Goal: Information Seeking & Learning: Learn about a topic

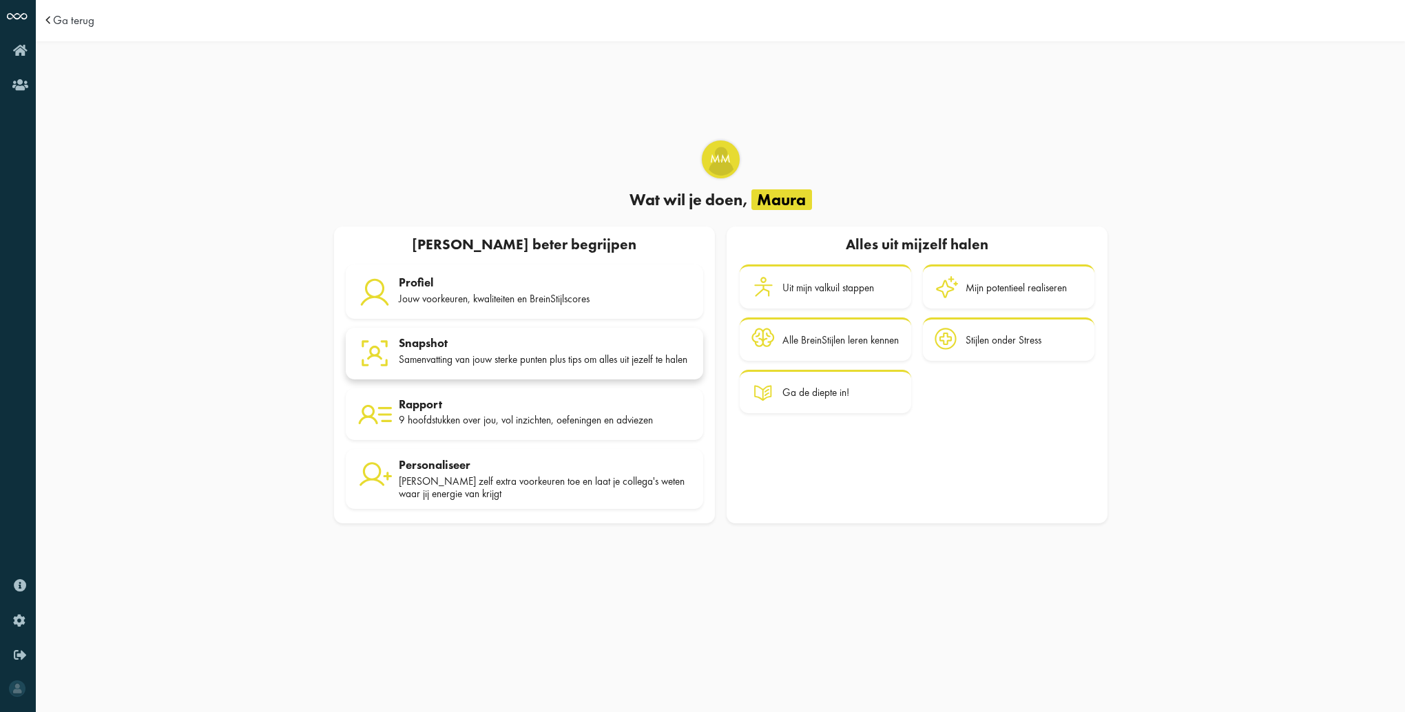
click at [431, 354] on div "Samenvatting van jouw sterke punten plus tips om alles uit jezelf te halen" at bounding box center [545, 359] width 293 height 12
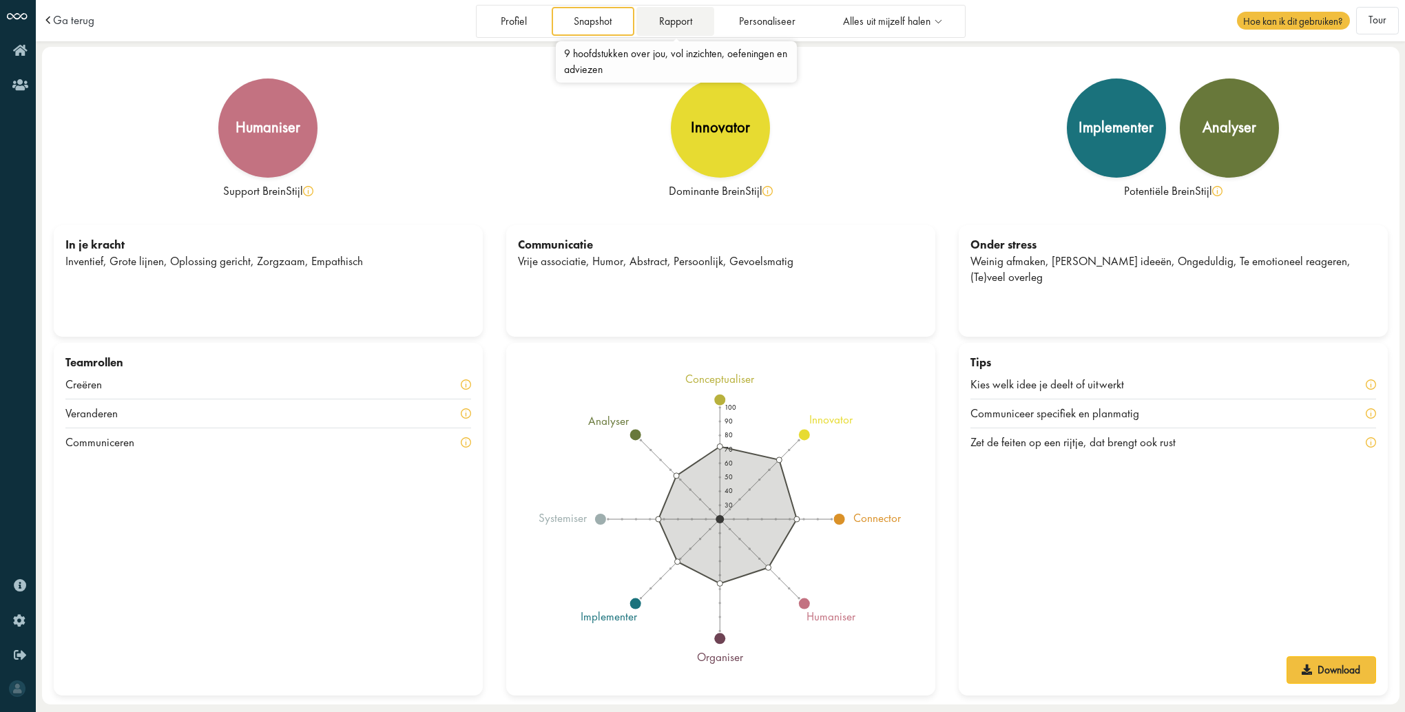
click at [686, 22] on link "Rapport" at bounding box center [676, 21] width 78 height 28
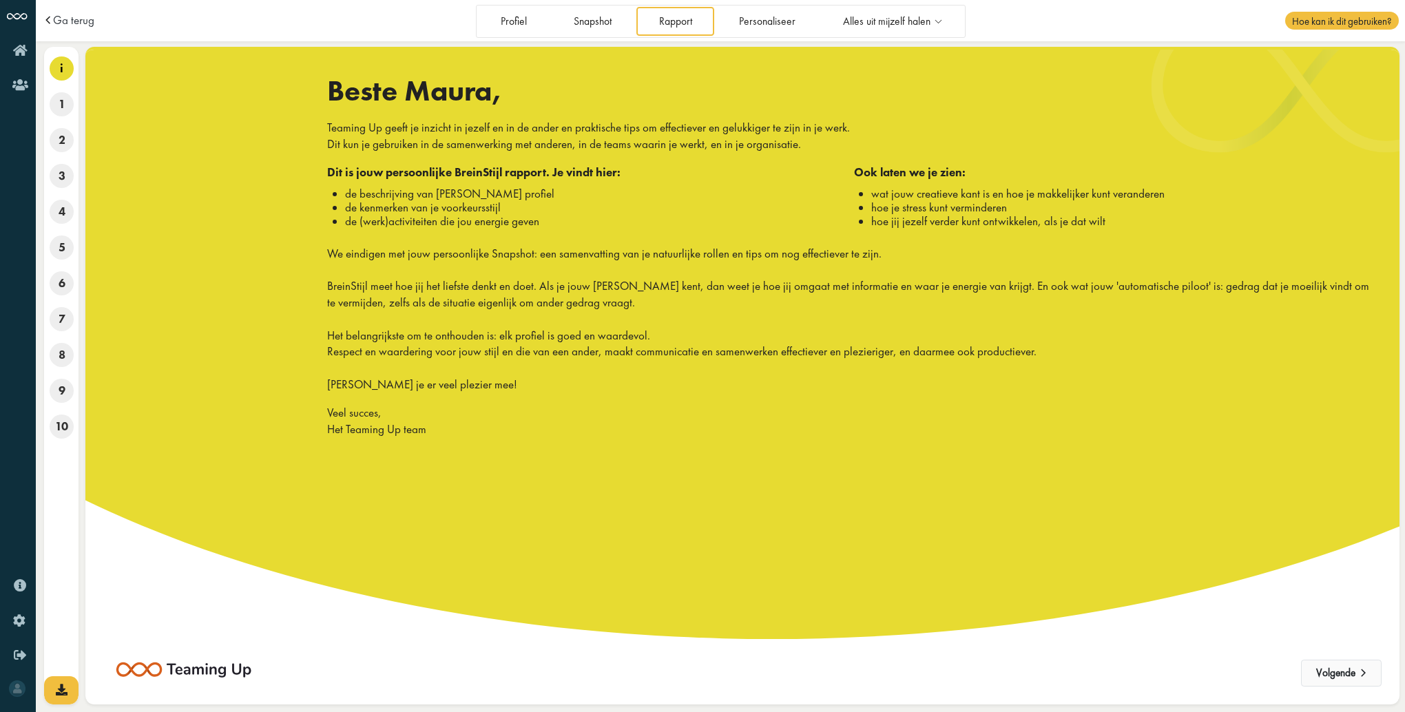
click at [1342, 674] on button "Volgende" at bounding box center [1341, 674] width 81 height 28
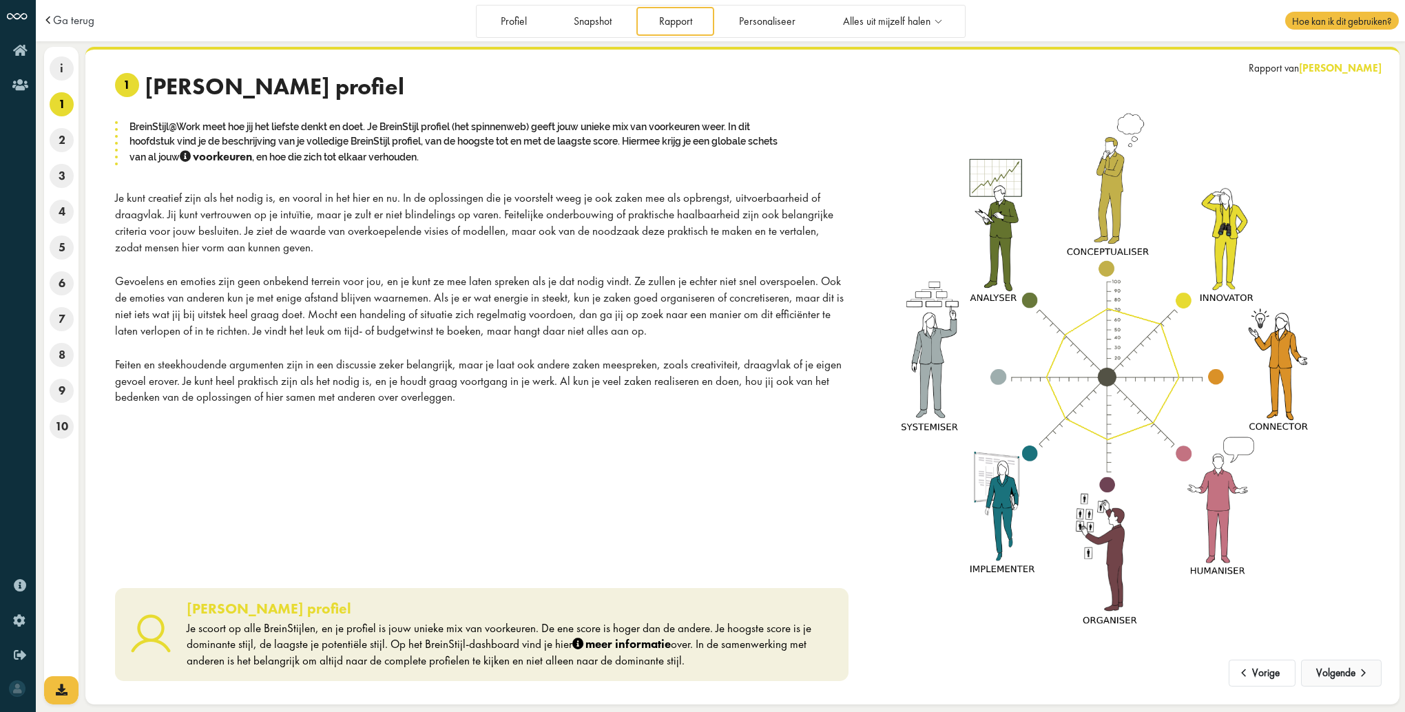
click at [1325, 674] on button "Volgende" at bounding box center [1341, 674] width 81 height 28
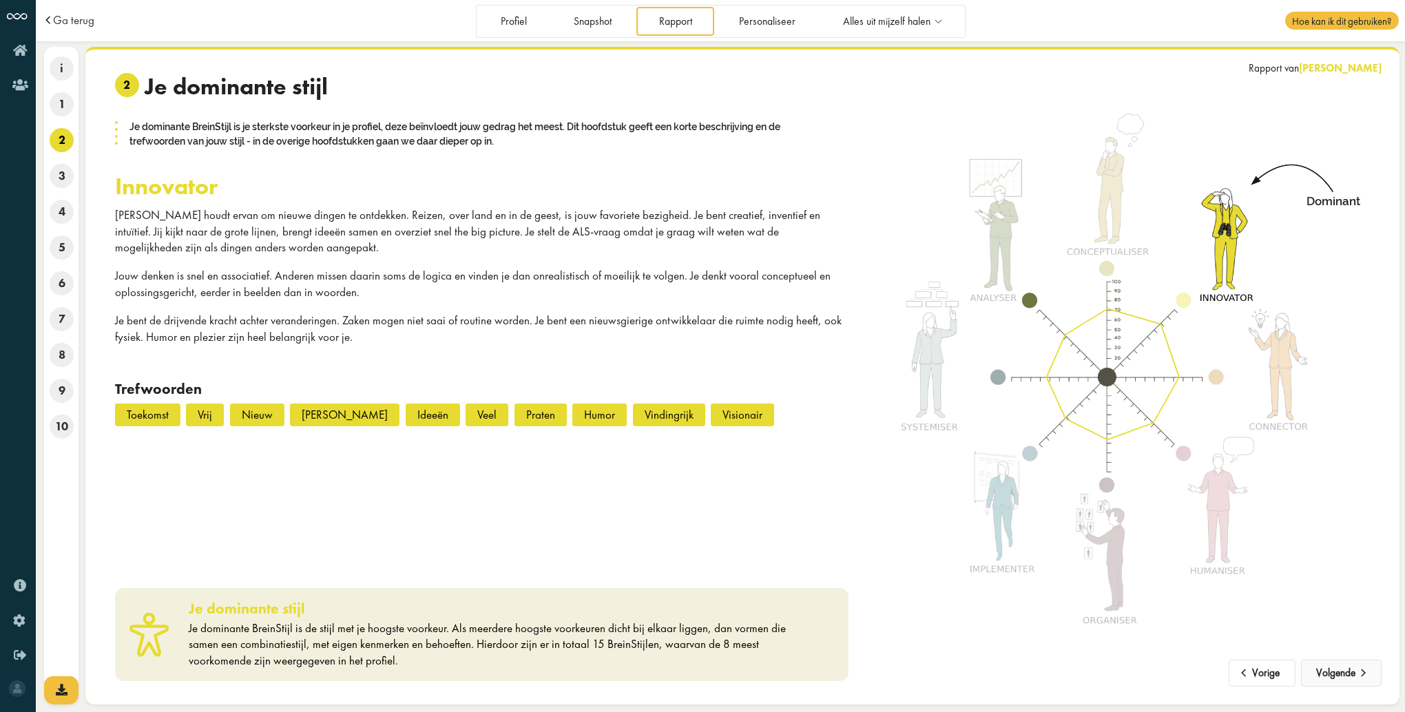
click at [1328, 678] on button "Volgende" at bounding box center [1341, 674] width 81 height 28
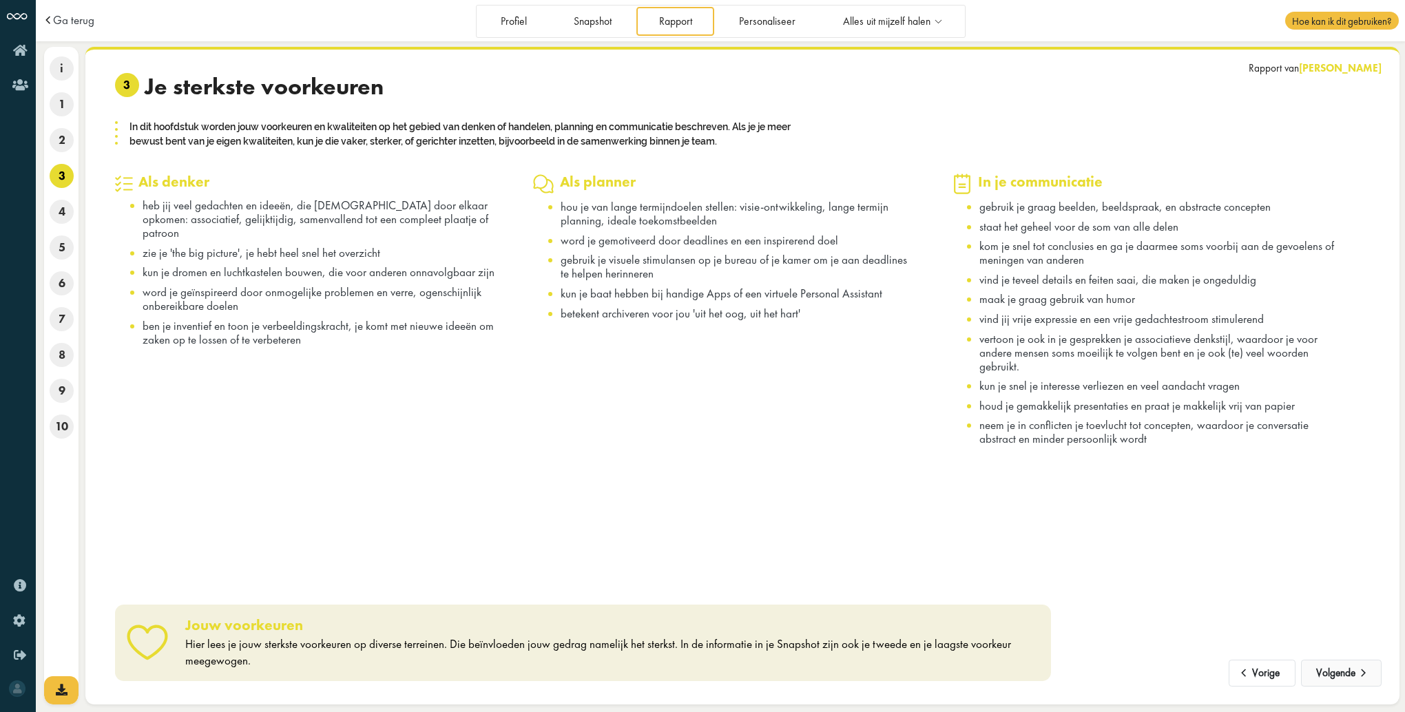
click at [1350, 672] on button "Volgende" at bounding box center [1341, 674] width 81 height 28
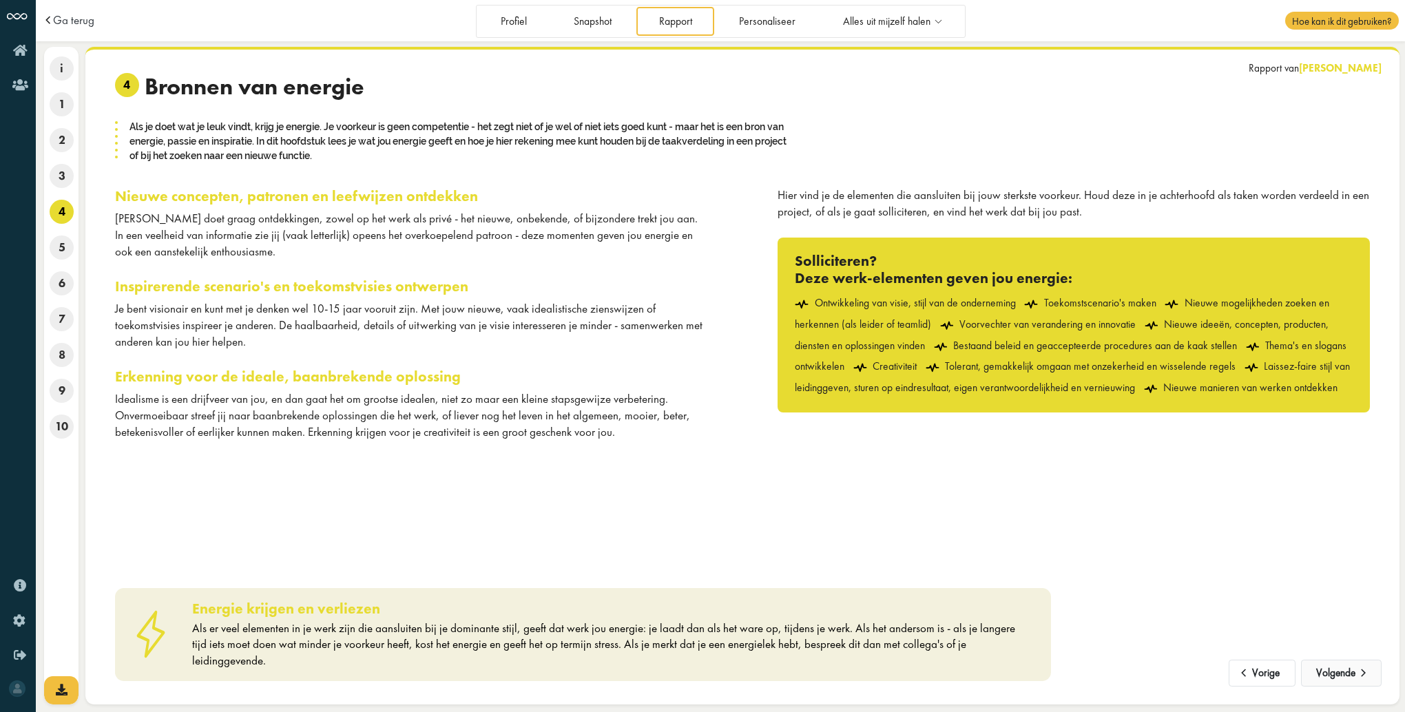
click at [1345, 677] on button "Volgende" at bounding box center [1341, 674] width 81 height 28
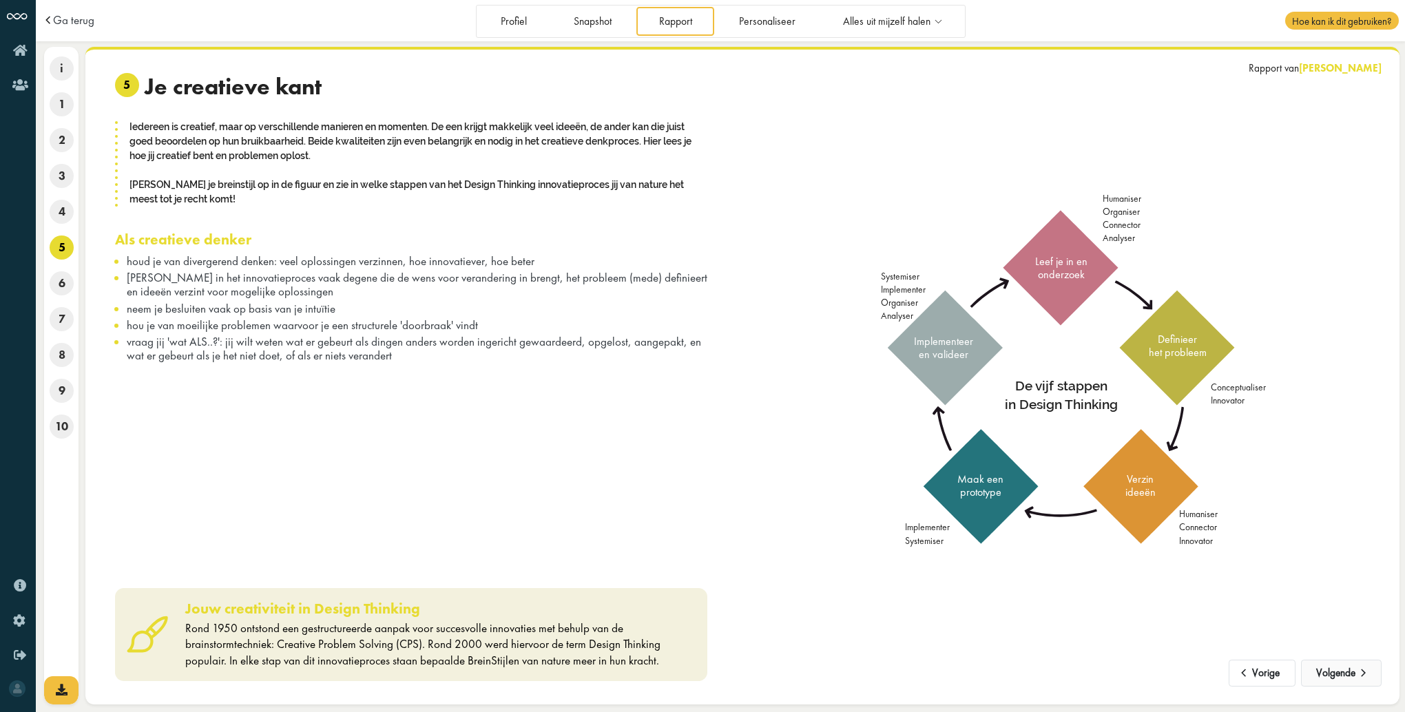
click at [1345, 677] on button "Volgende" at bounding box center [1341, 674] width 81 height 28
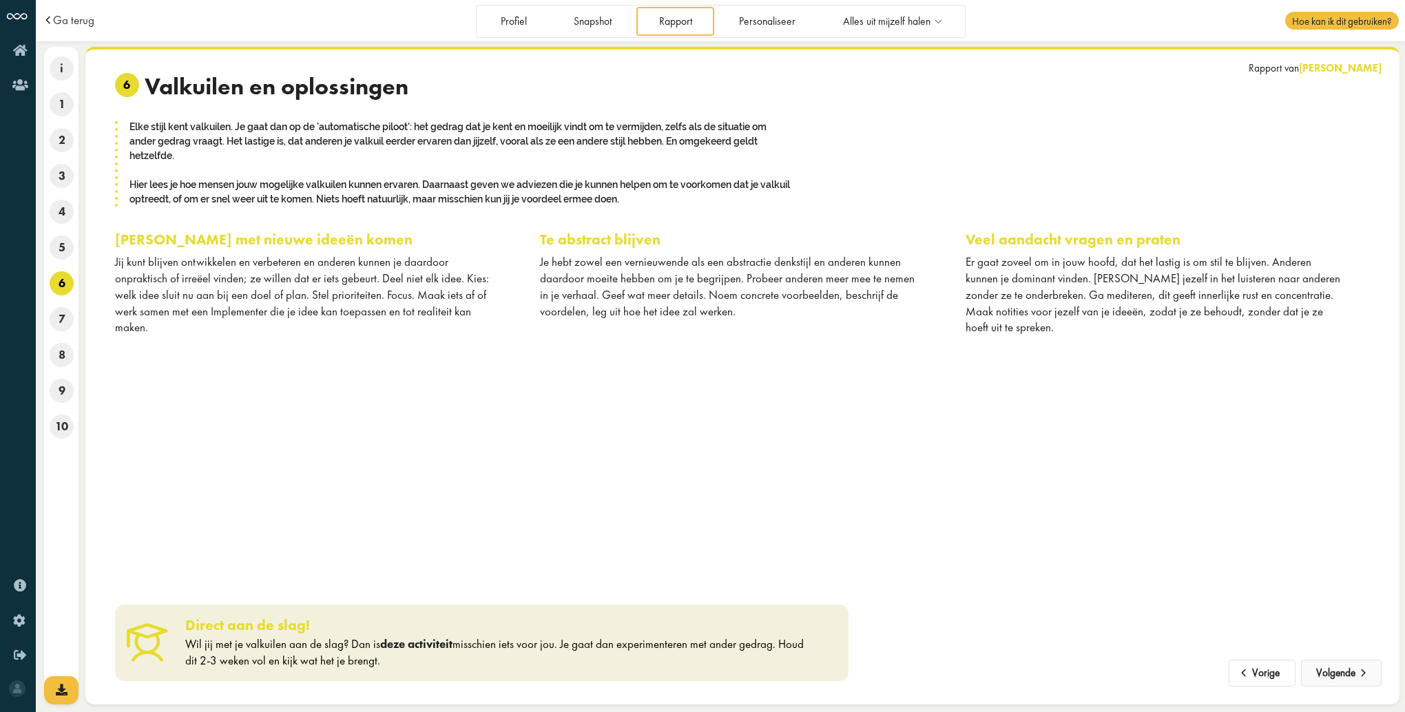
click at [1325, 672] on button "Volgende" at bounding box center [1341, 674] width 81 height 28
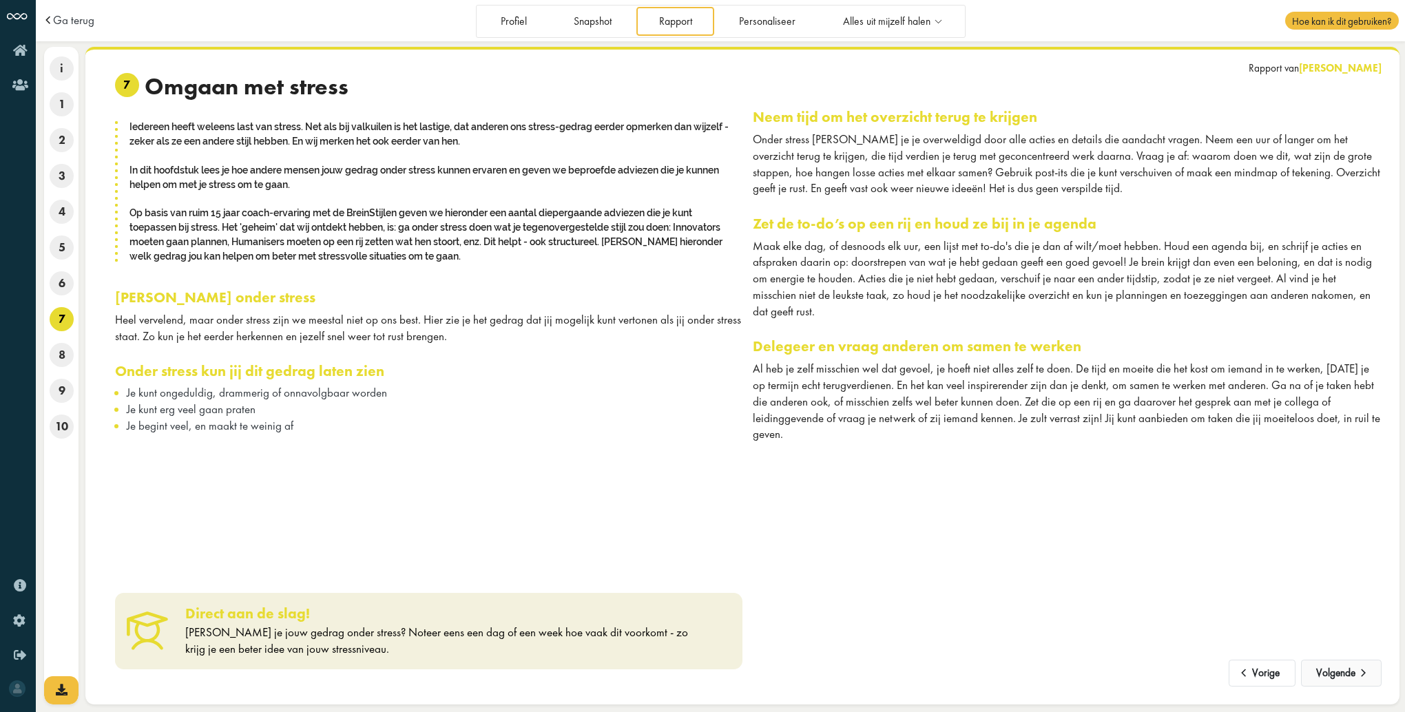
click at [1334, 679] on button "Volgende" at bounding box center [1341, 674] width 81 height 28
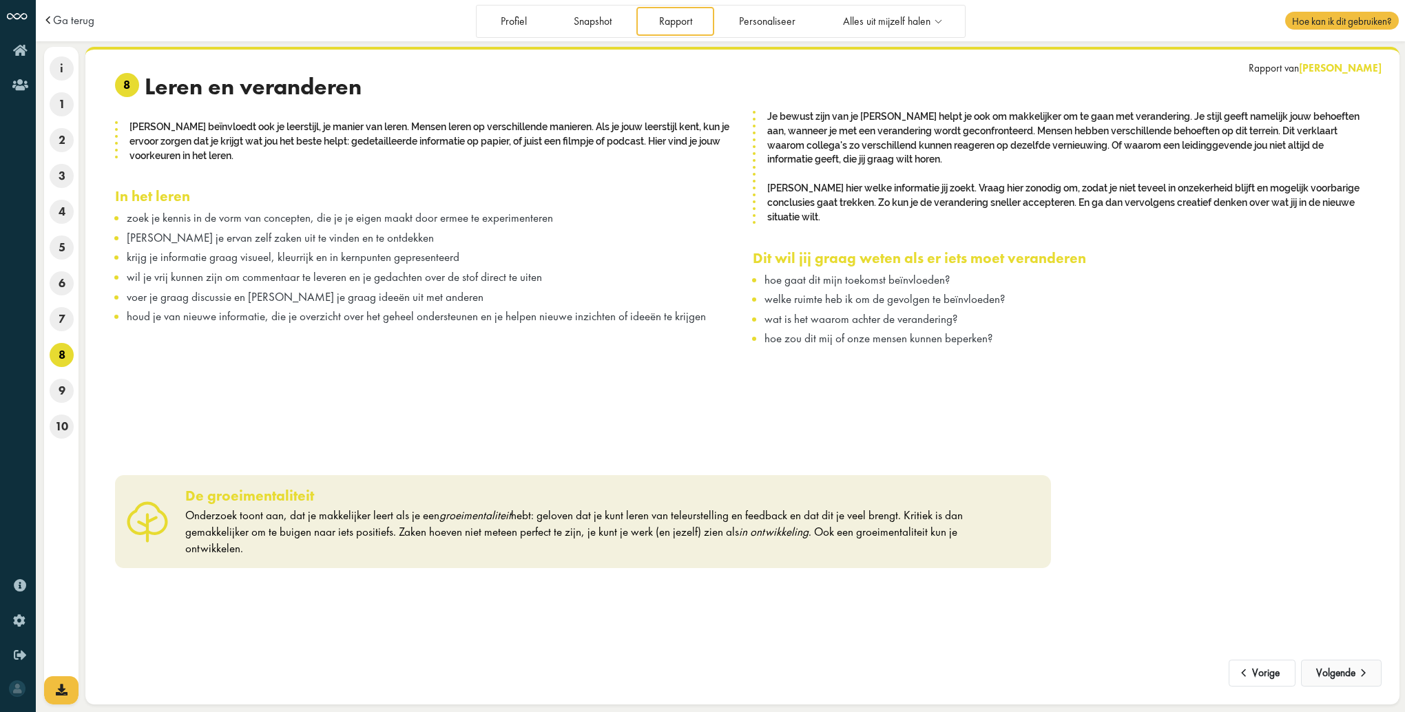
click at [1334, 678] on button "Volgende" at bounding box center [1341, 674] width 81 height 28
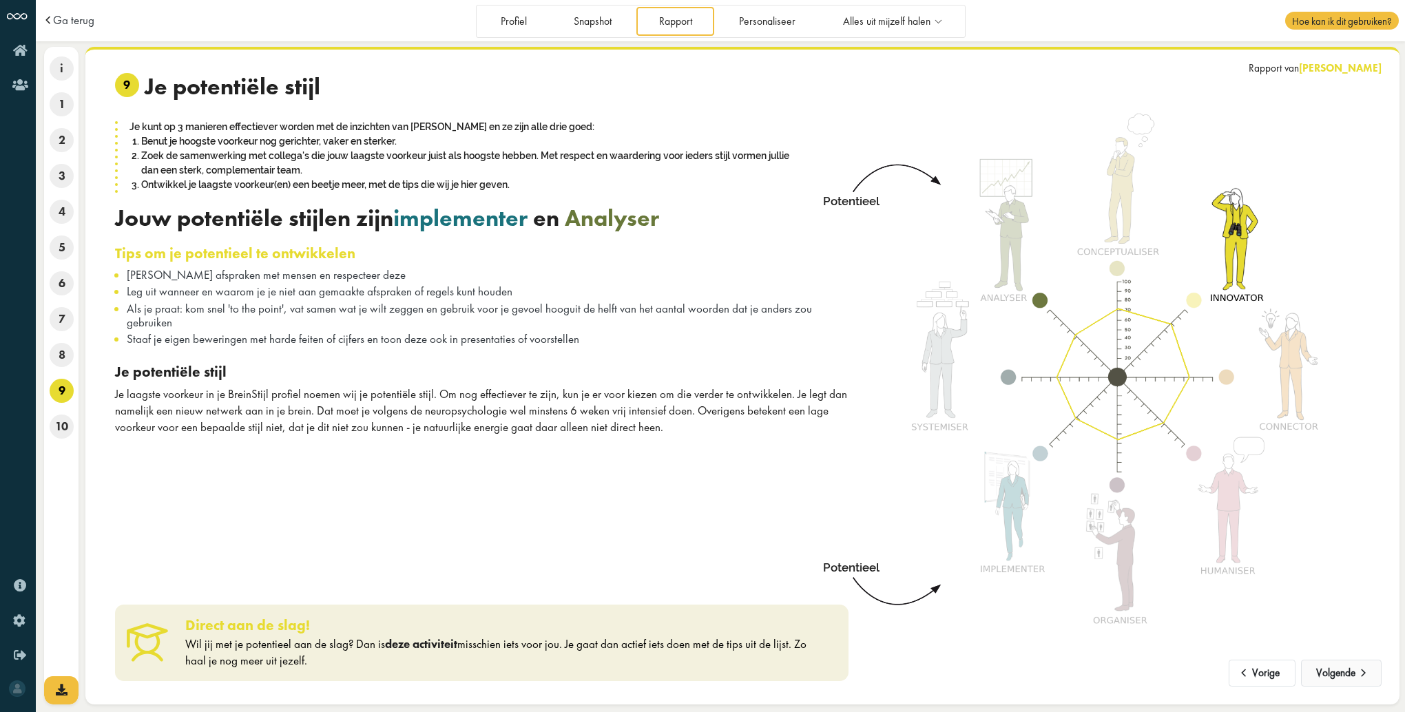
click at [1352, 677] on button "Volgende" at bounding box center [1341, 674] width 81 height 28
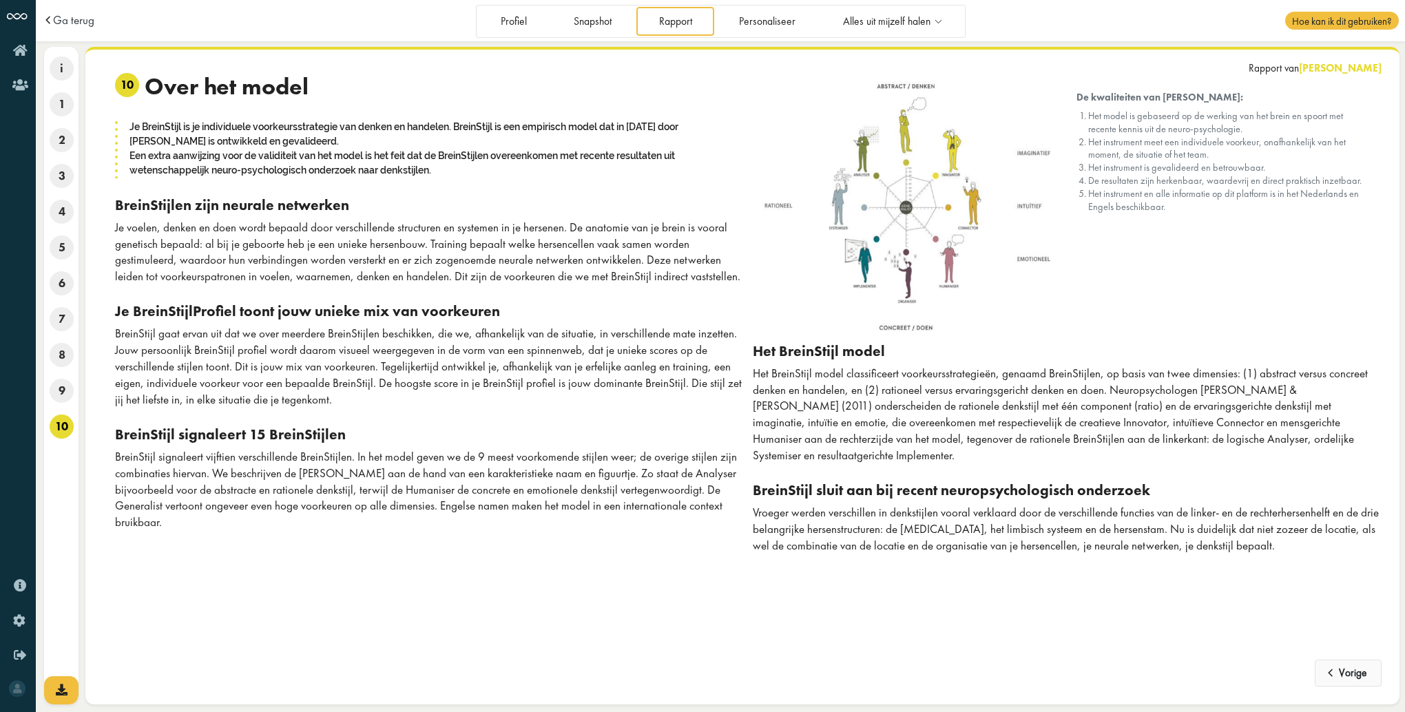
click at [1352, 677] on button "Vorige" at bounding box center [1348, 674] width 67 height 28
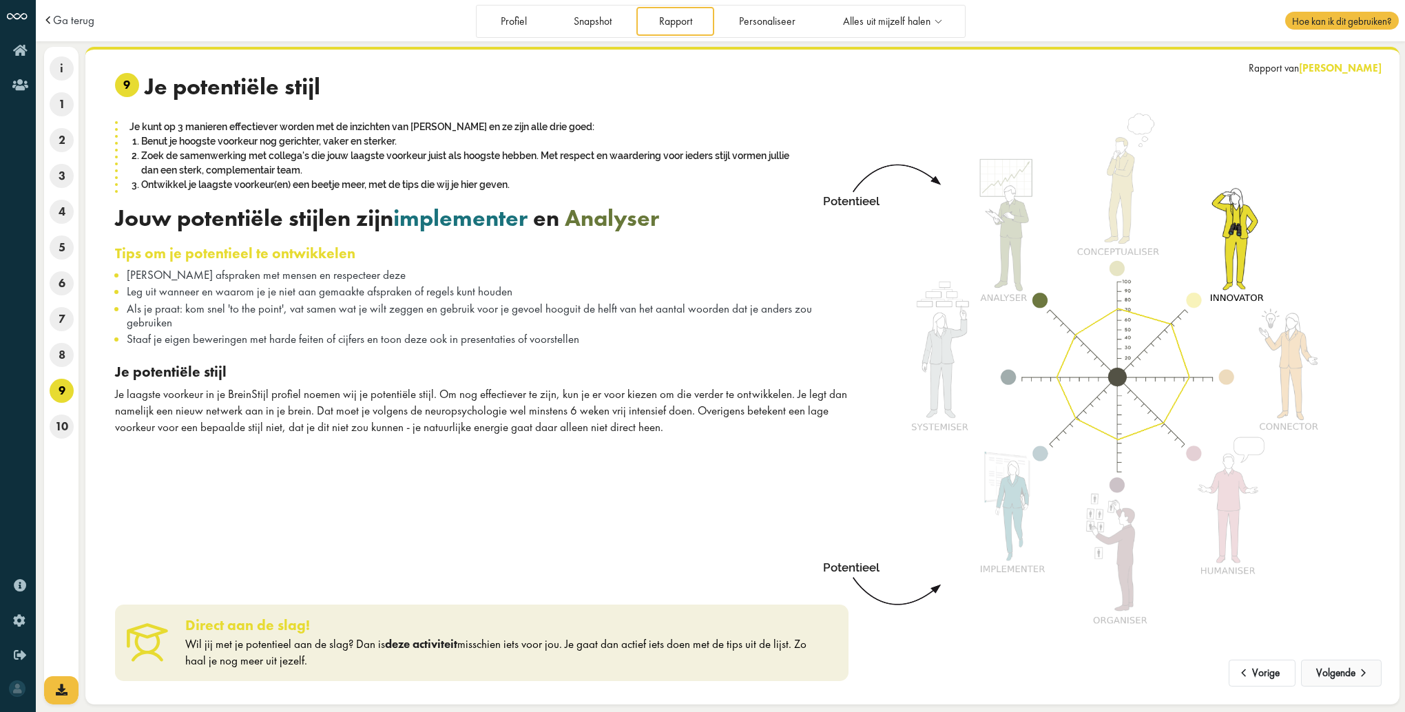
click at [1323, 677] on button "Volgende" at bounding box center [1341, 674] width 81 height 28
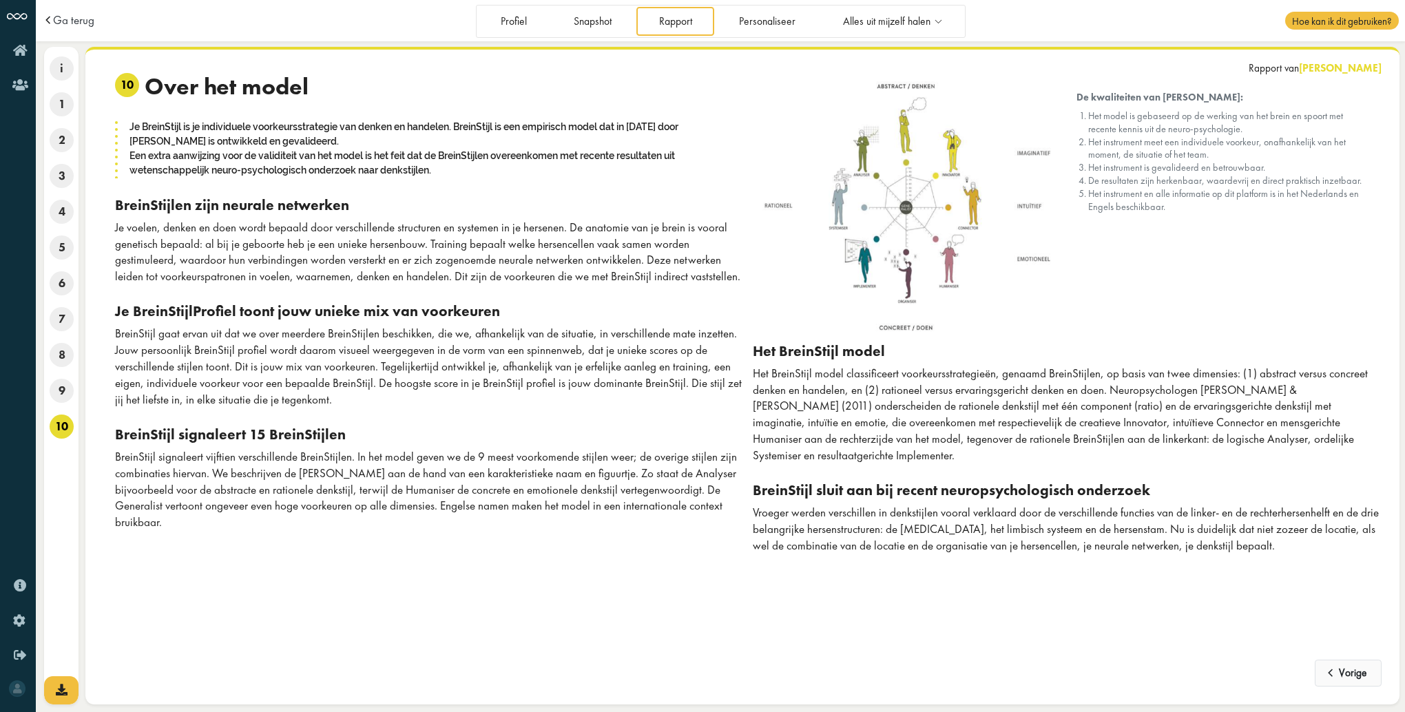
click at [1325, 675] on span at bounding box center [1332, 669] width 14 height 12
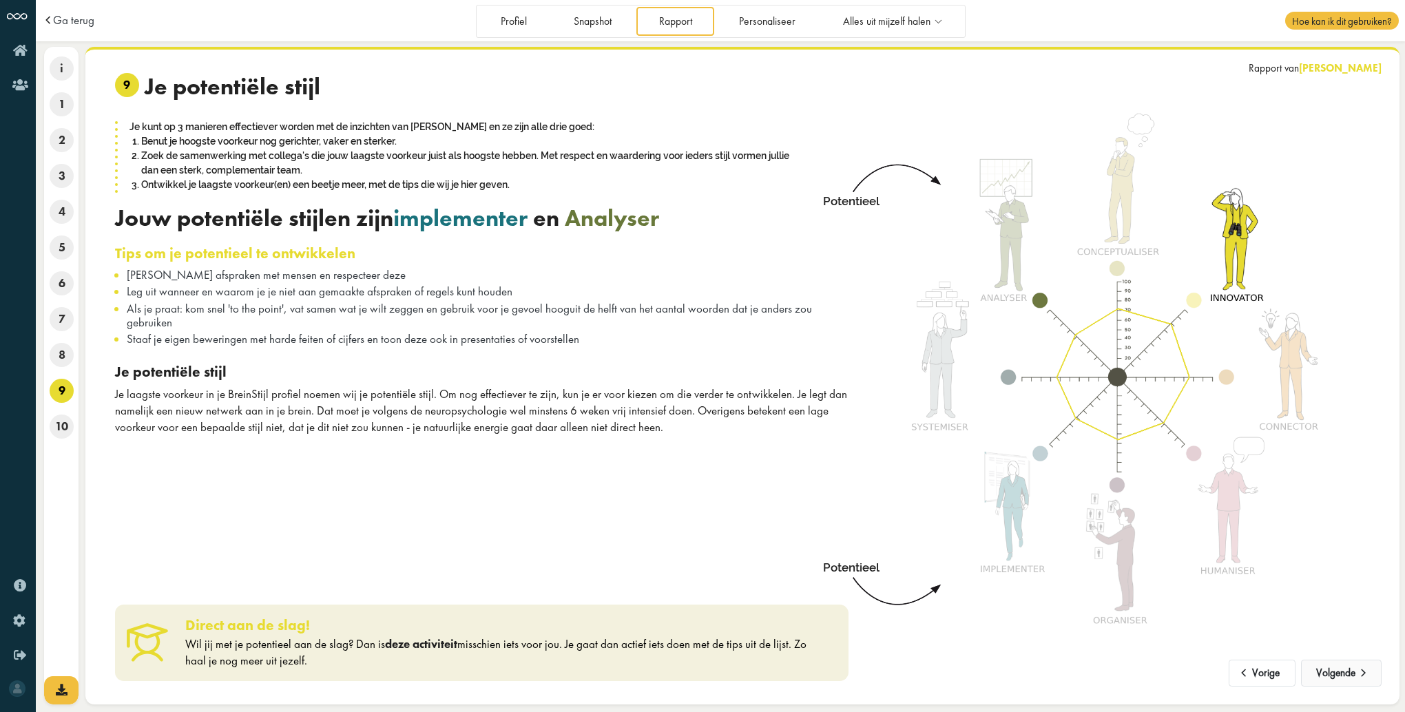
click at [1325, 663] on button "Volgende" at bounding box center [1341, 674] width 81 height 28
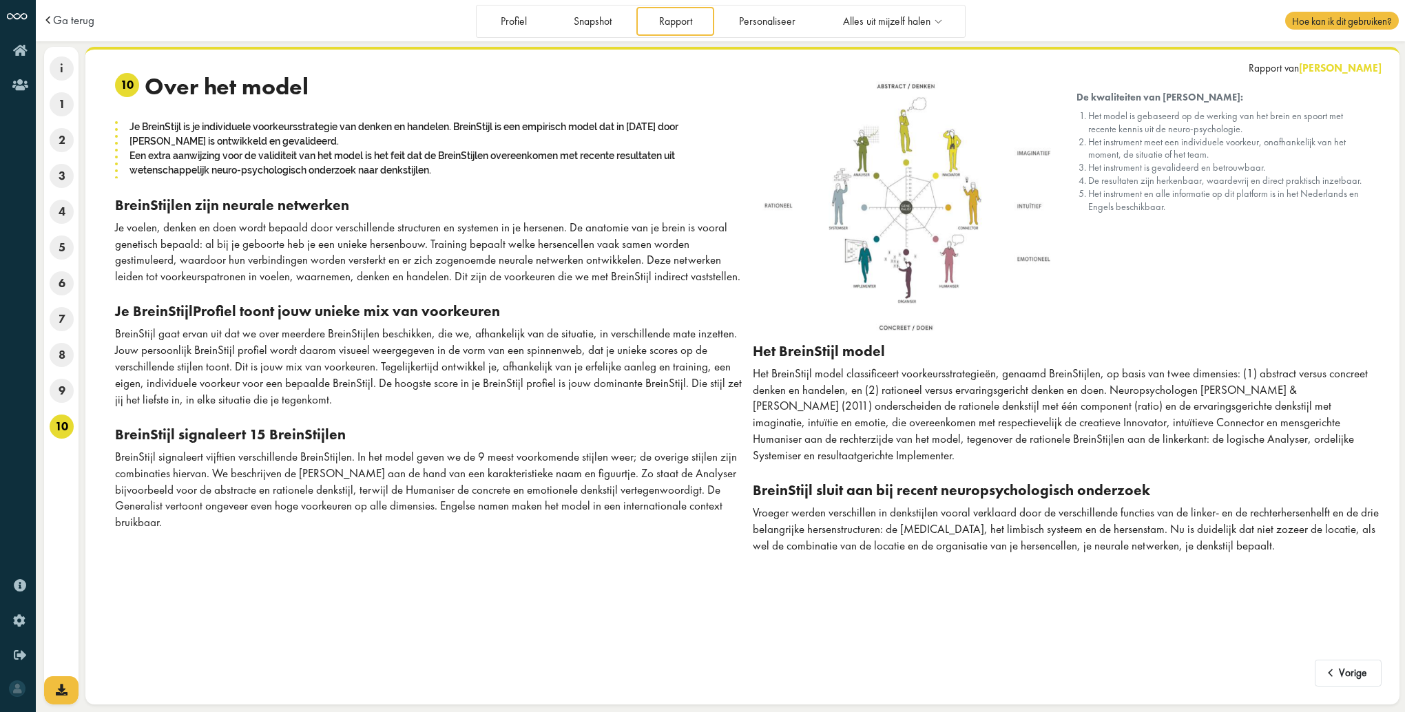
click at [1325, 663] on span at bounding box center [1332, 669] width 14 height 12
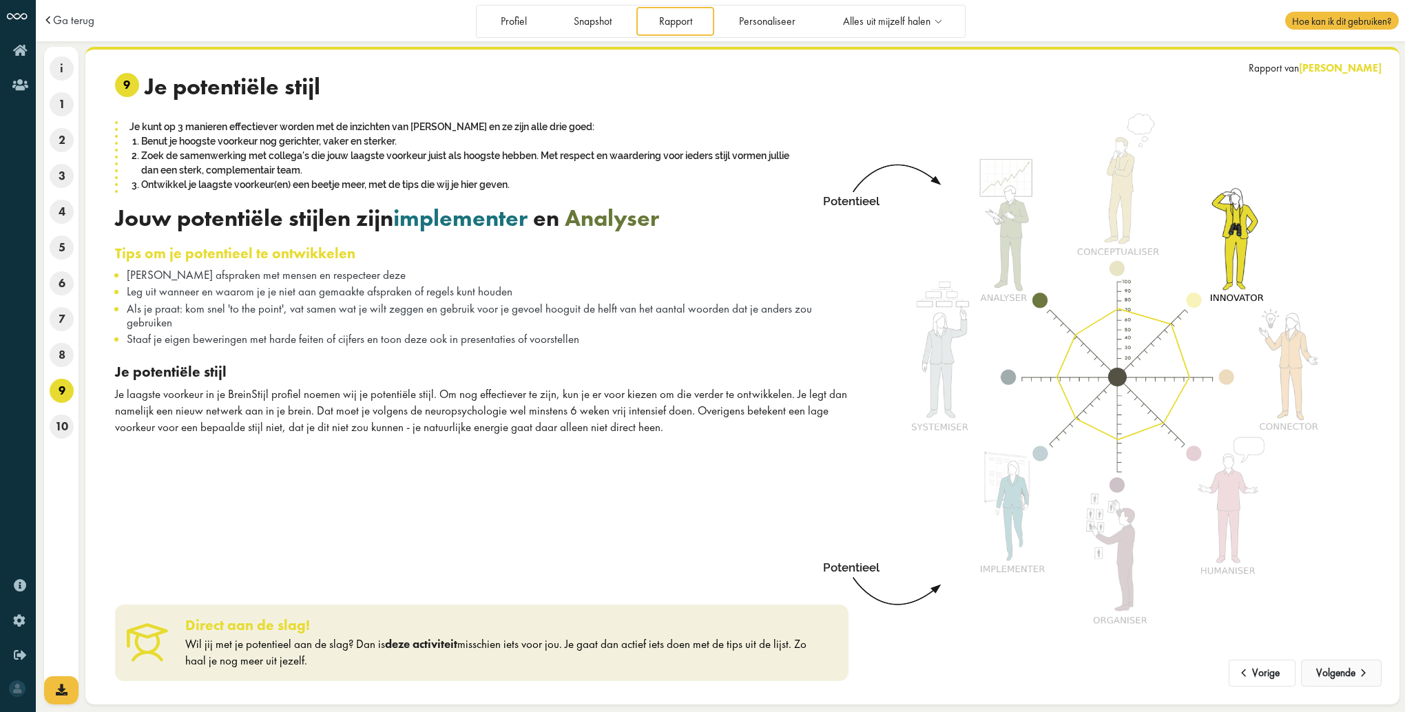
click at [1329, 673] on button "Volgende" at bounding box center [1341, 674] width 81 height 28
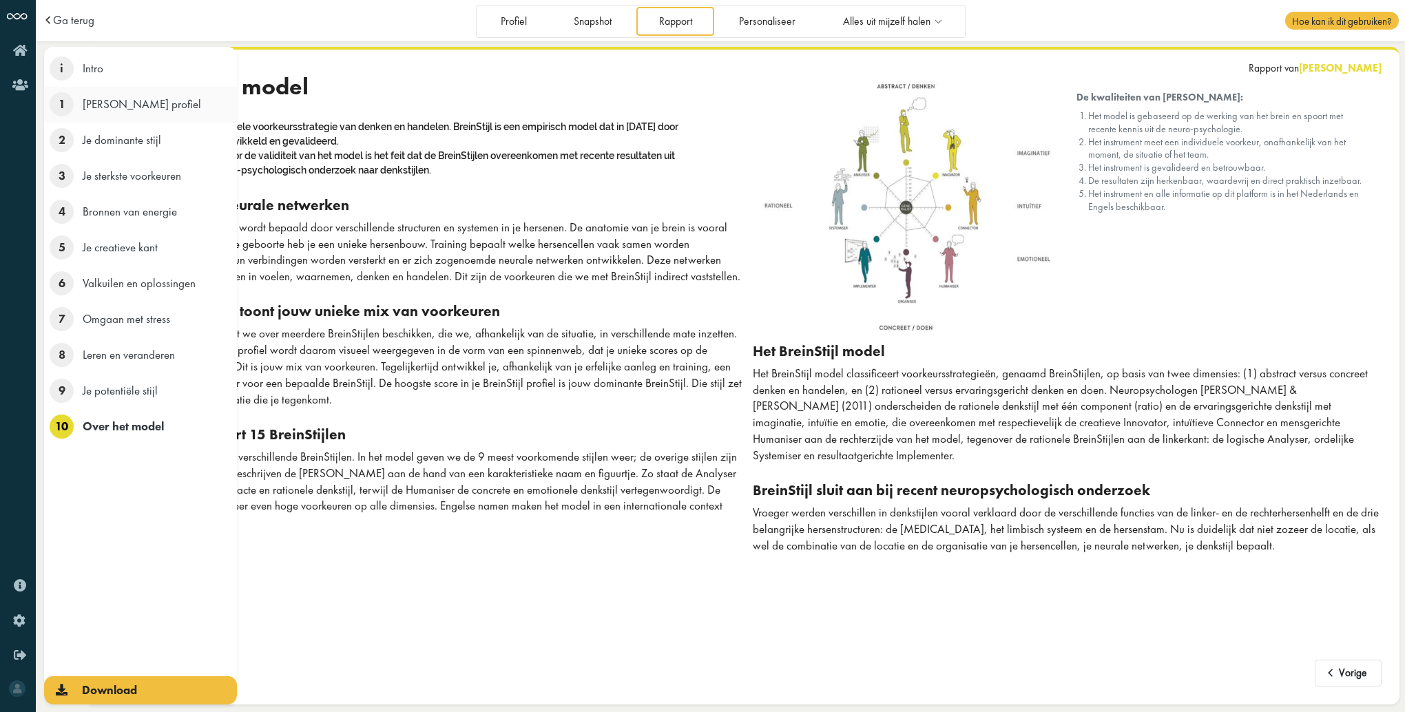
click at [61, 103] on span "1" at bounding box center [62, 104] width 24 height 24
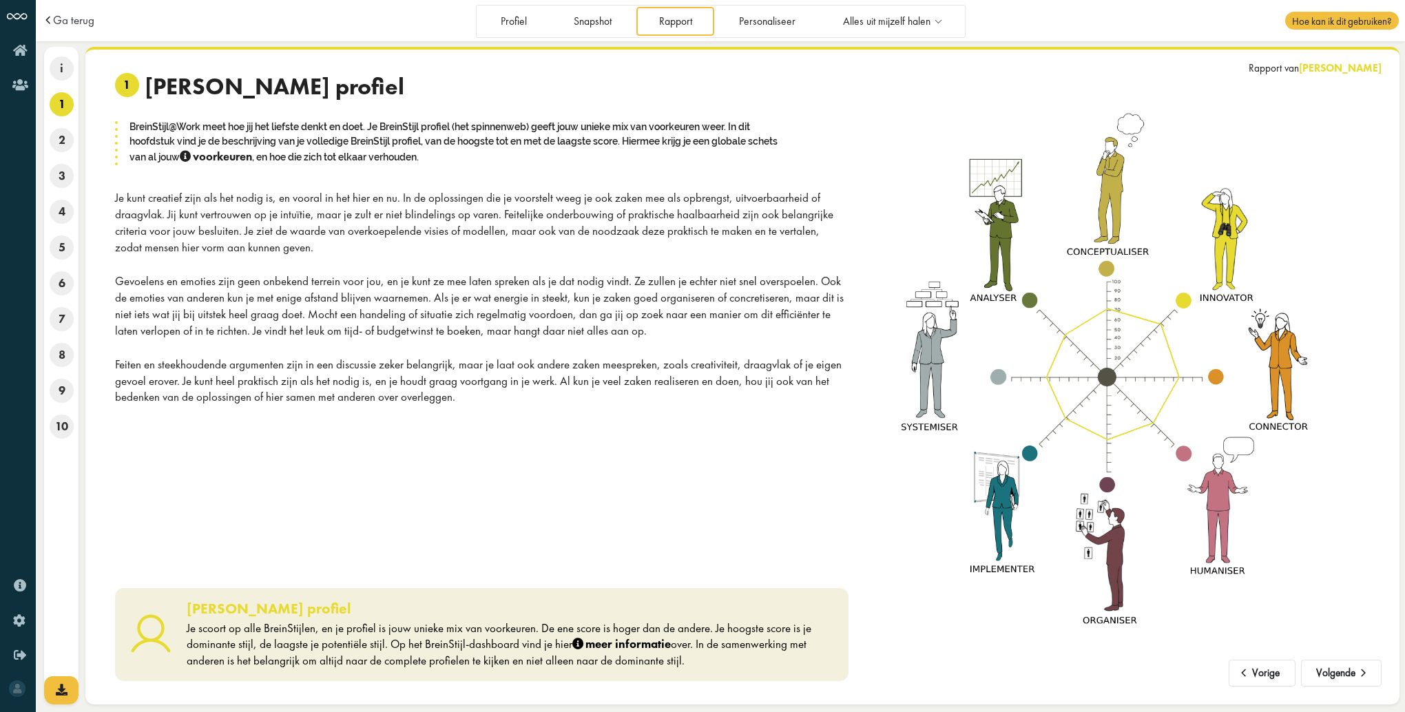
click at [479, 321] on div "Gevoelens en emoties zijn geen onbekend terrein voor jou, en je kunt ze mee lat…" at bounding box center [482, 306] width 734 height 65
click at [1354, 674] on button "Volgende" at bounding box center [1341, 674] width 81 height 28
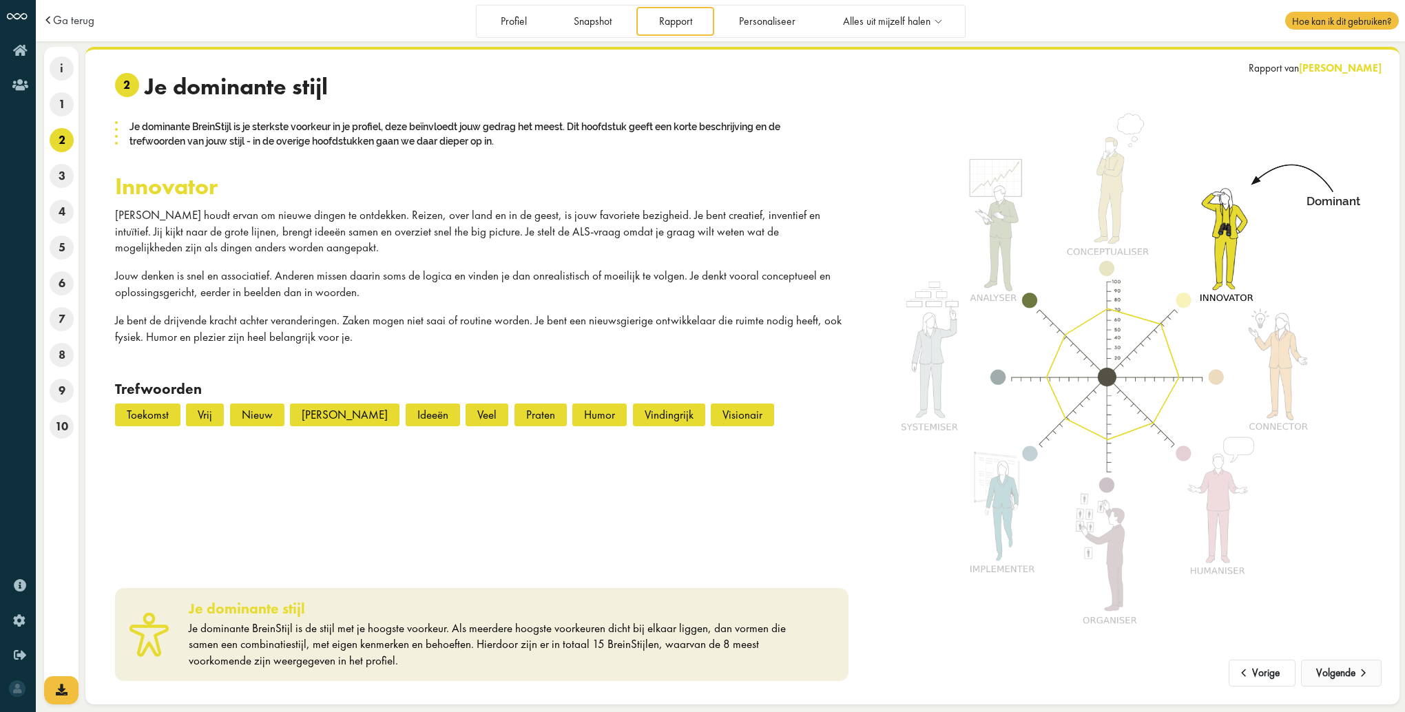
click at [1353, 674] on button "Volgende" at bounding box center [1341, 674] width 81 height 28
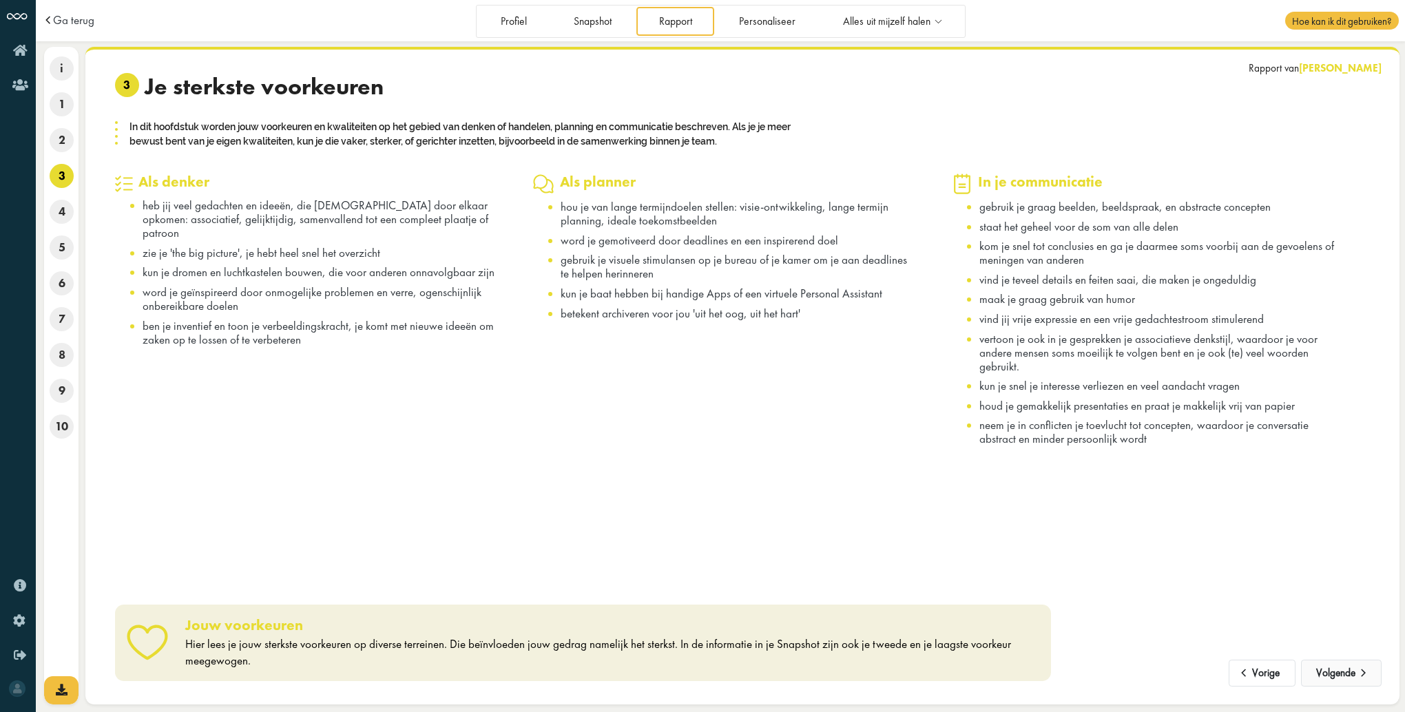
click at [1353, 673] on button "Volgende" at bounding box center [1341, 674] width 81 height 28
